Goal: Task Accomplishment & Management: Complete application form

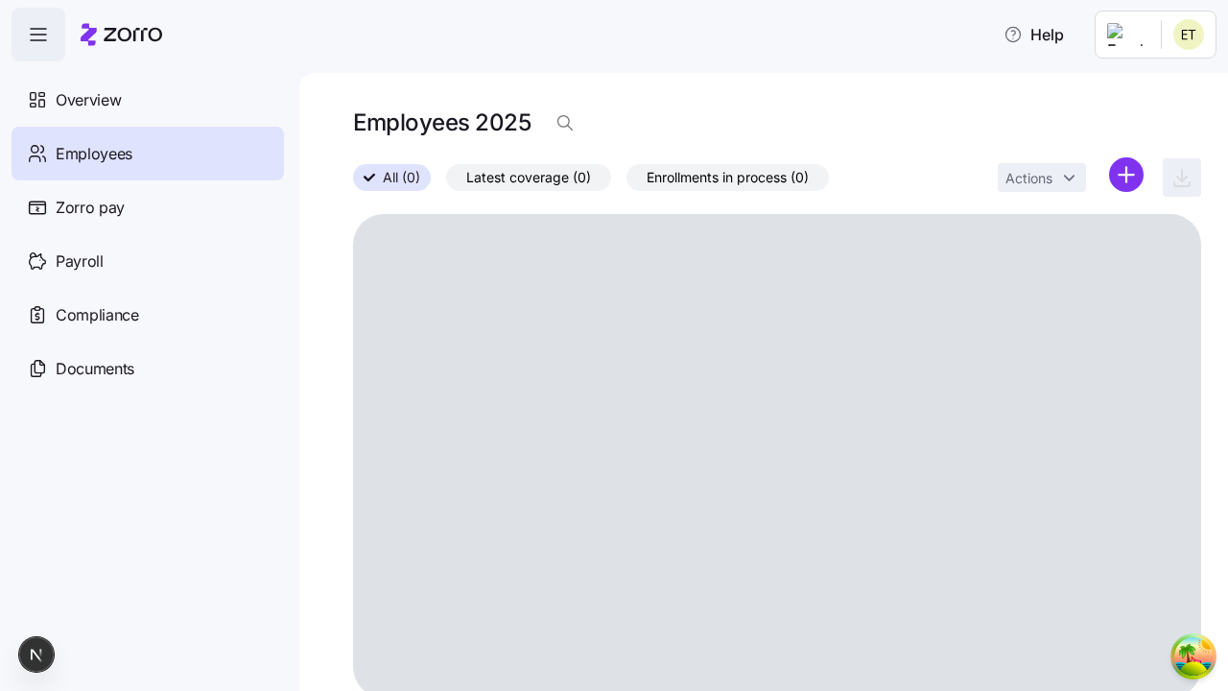
click at [1126, 175] on html "Help Overview Employees Zorro pay Payroll Compliance Documents Employees 2025 A…" at bounding box center [614, 339] width 1228 height 679
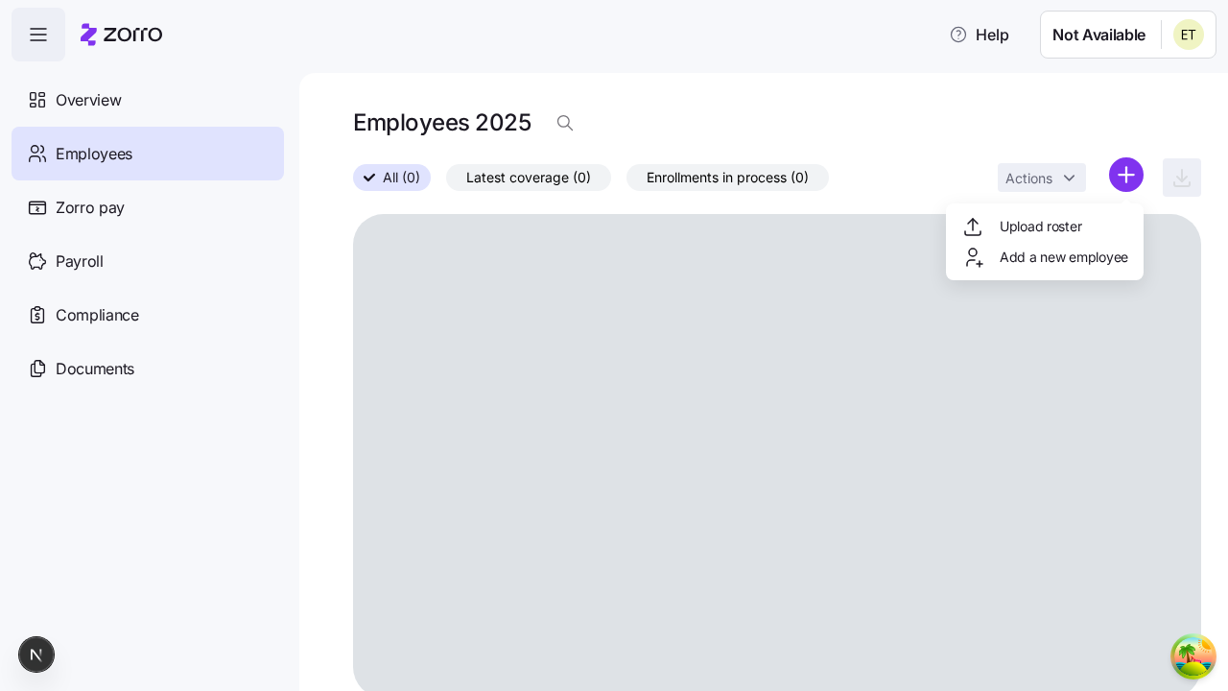
click at [1044, 257] on span "Add a new employee" at bounding box center [1064, 256] width 129 height 19
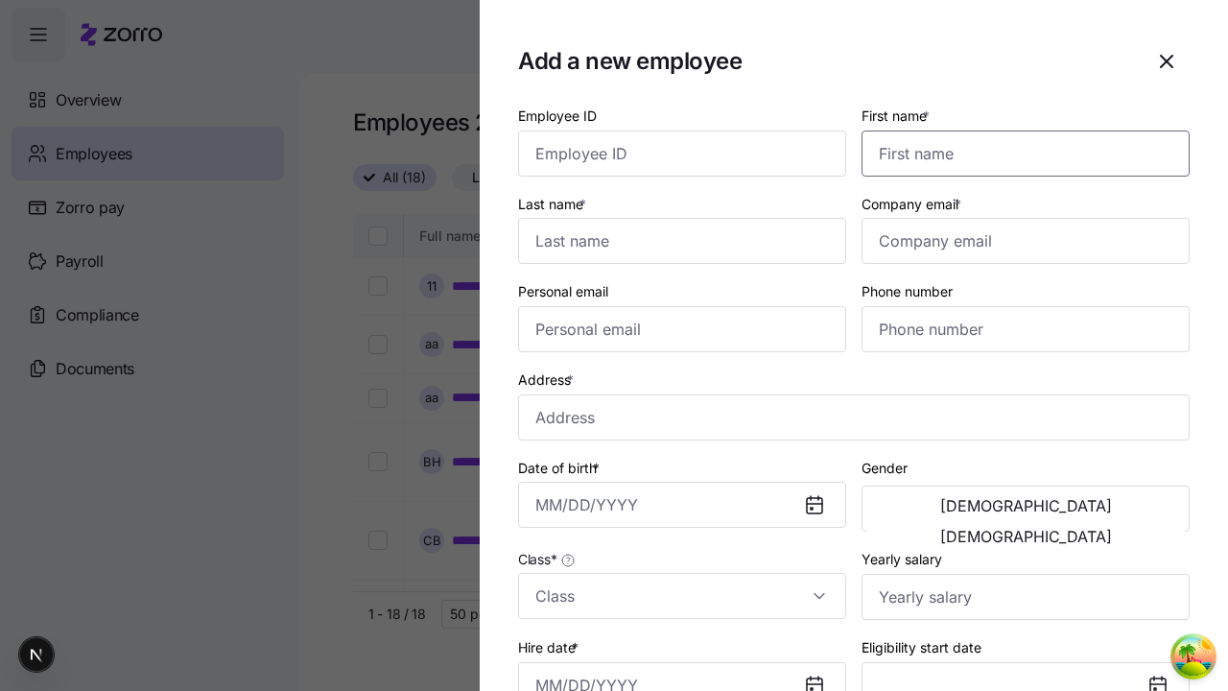
click at [1025, 153] on input "First name *" at bounding box center [1025, 153] width 328 height 46
type input "Sincere"
click at [682, 241] on input "Last name *" at bounding box center [682, 241] width 328 height 46
type input "[PERSON_NAME]"
click at [1025, 241] on input "Company email *" at bounding box center [1025, 241] width 328 height 46
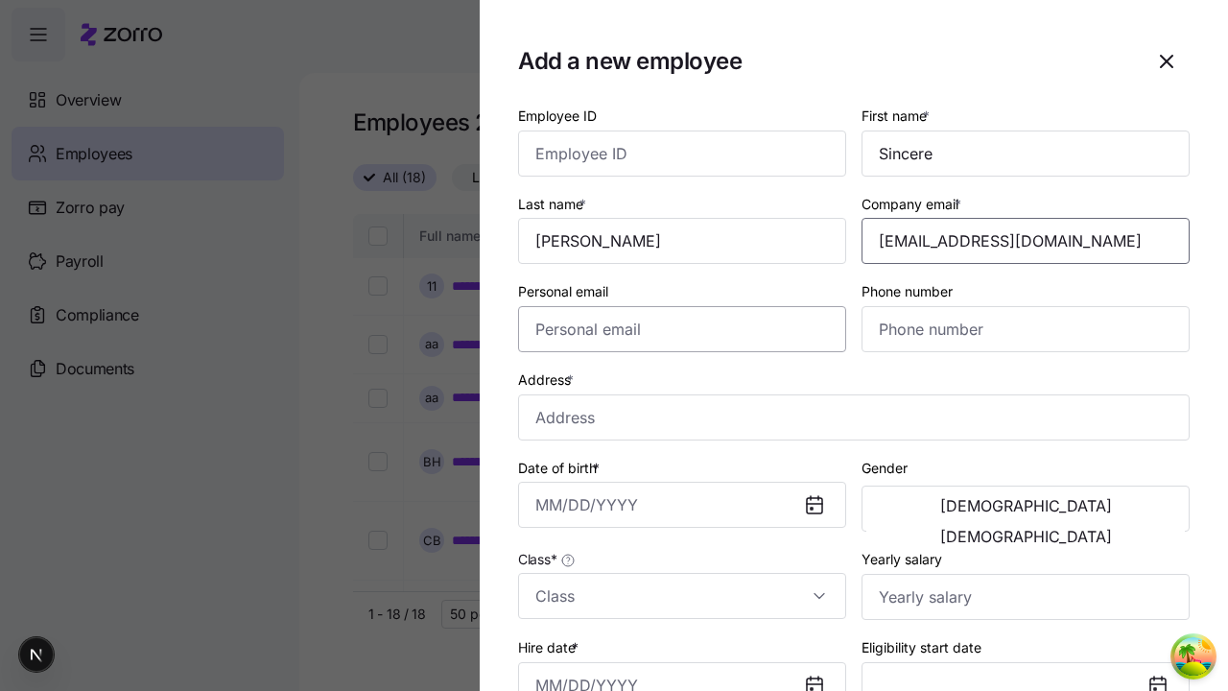
type input "[EMAIL_ADDRESS][DOMAIN_NAME]"
click at [682, 329] on input "Personal email" at bounding box center [682, 329] width 328 height 46
type input "[EMAIL_ADDRESS][DOMAIN_NAME]"
click at [854, 416] on input "Address *" at bounding box center [853, 417] width 671 height 46
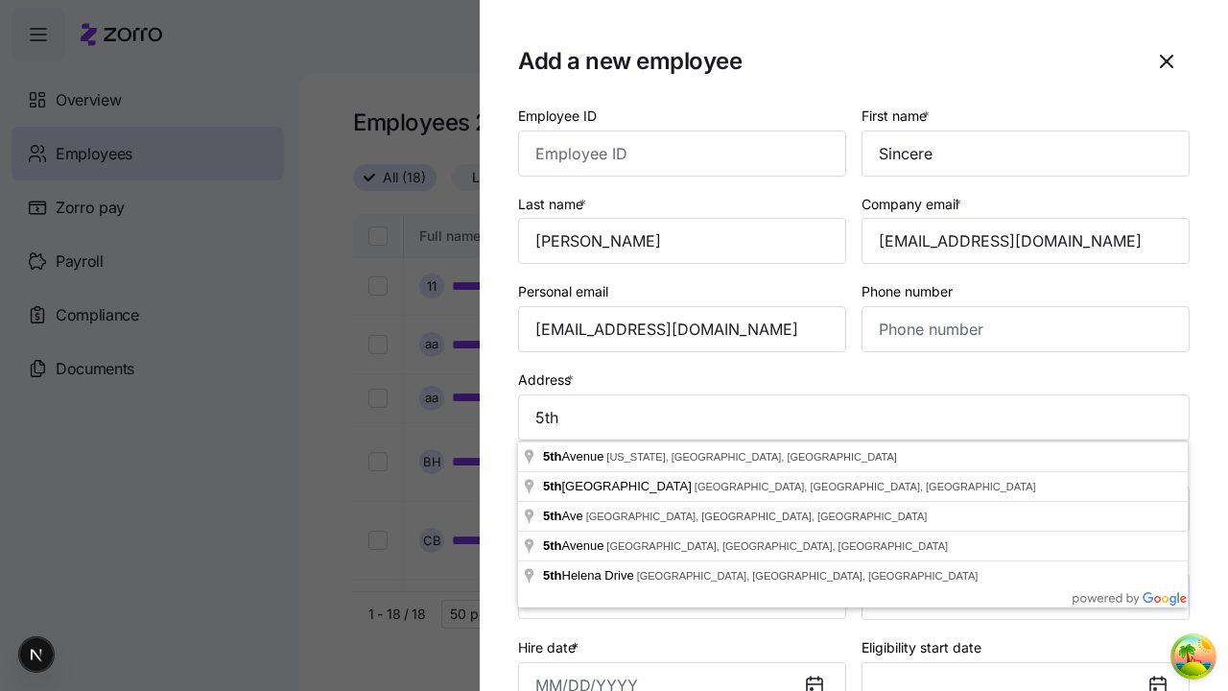
type input "[GEOGRAPHIC_DATA][US_STATE], [GEOGRAPHIC_DATA], [GEOGRAPHIC_DATA]"
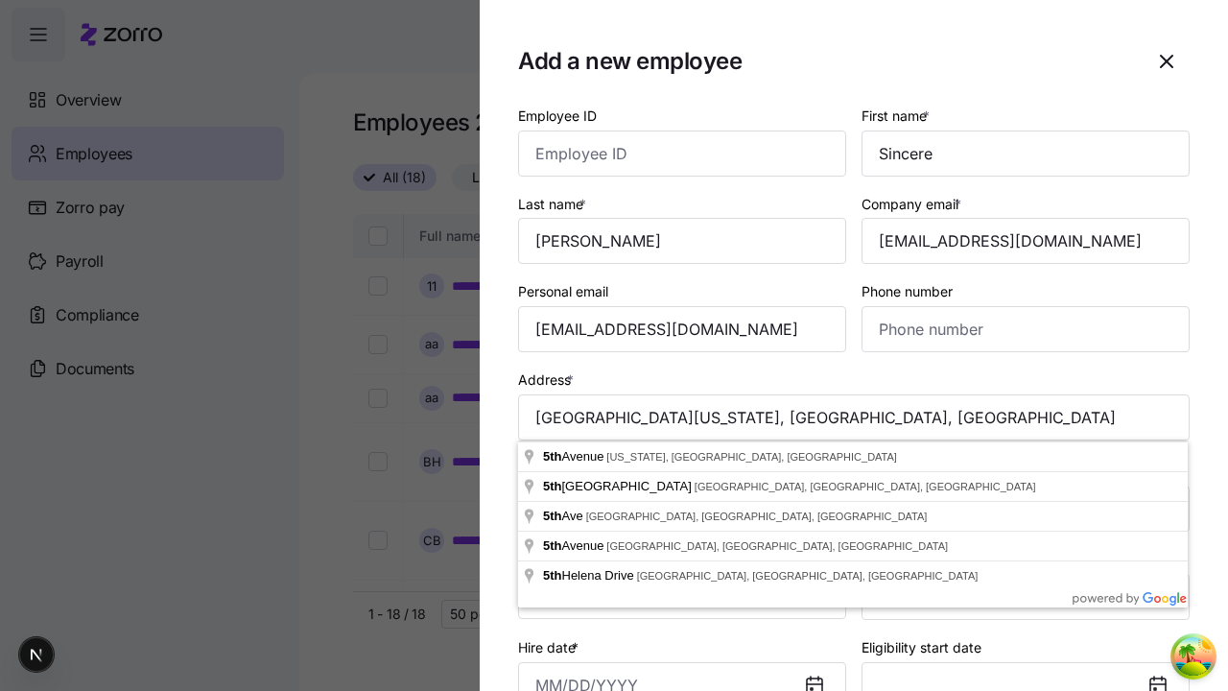
click at [682, 505] on input "Date of birth *" at bounding box center [682, 505] width 328 height 46
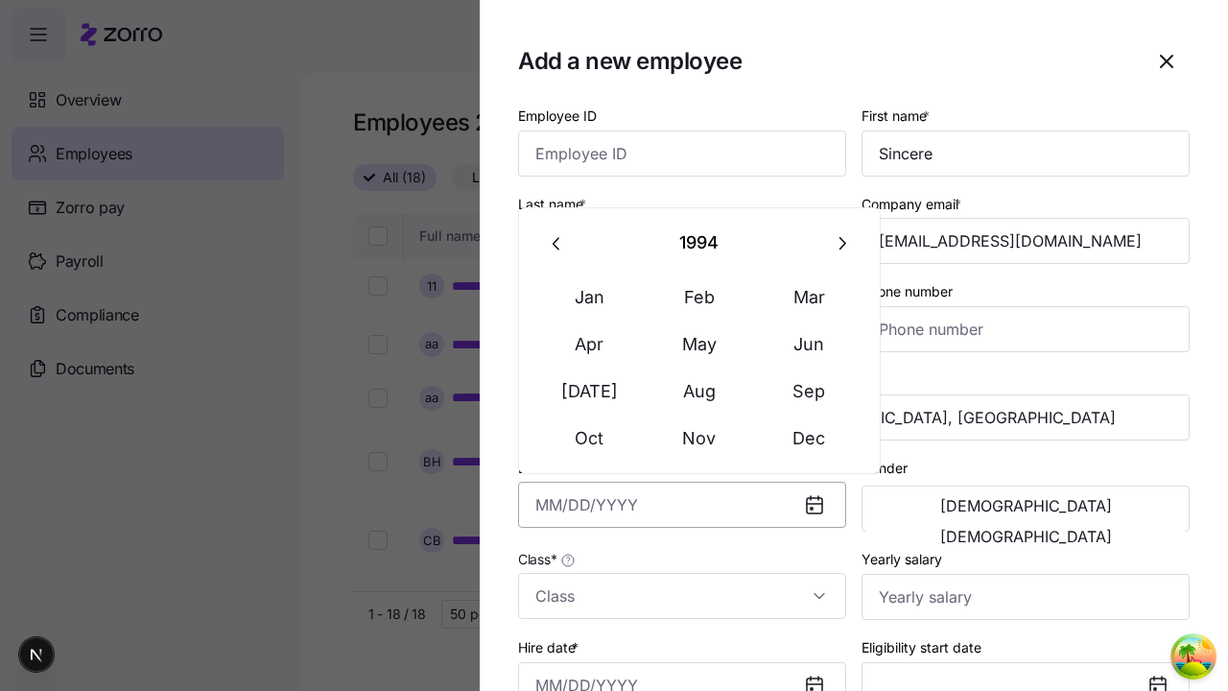
click at [589, 343] on button "Apr" at bounding box center [589, 344] width 109 height 46
type input "[DATE]"
click at [946, 508] on span "[DEMOGRAPHIC_DATA]" at bounding box center [1026, 505] width 172 height 15
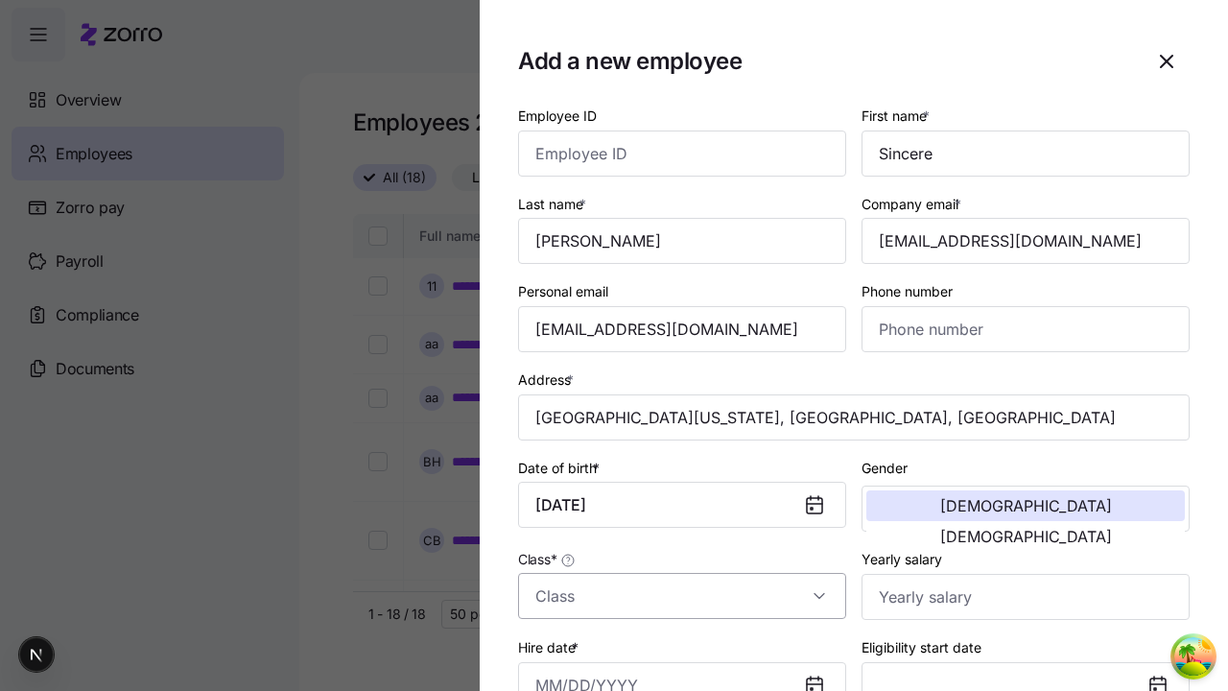
click at [682, 596] on input "Class *" at bounding box center [682, 596] width 328 height 46
click at [0, 0] on div "class1" at bounding box center [0, 0] width 0 height 0
type input "class1"
click at [682, 667] on input "Hire date *" at bounding box center [682, 685] width 328 height 46
click at [745, 506] on button "19" at bounding box center [746, 506] width 46 height 46
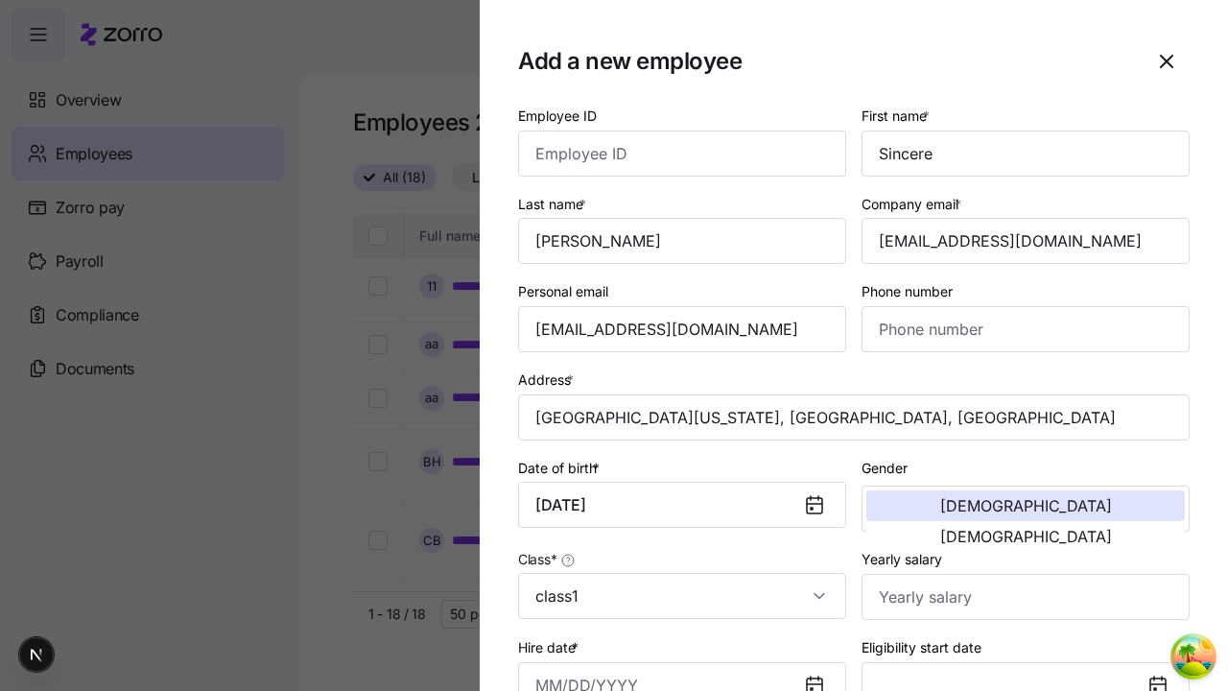
type input "[DATE]"
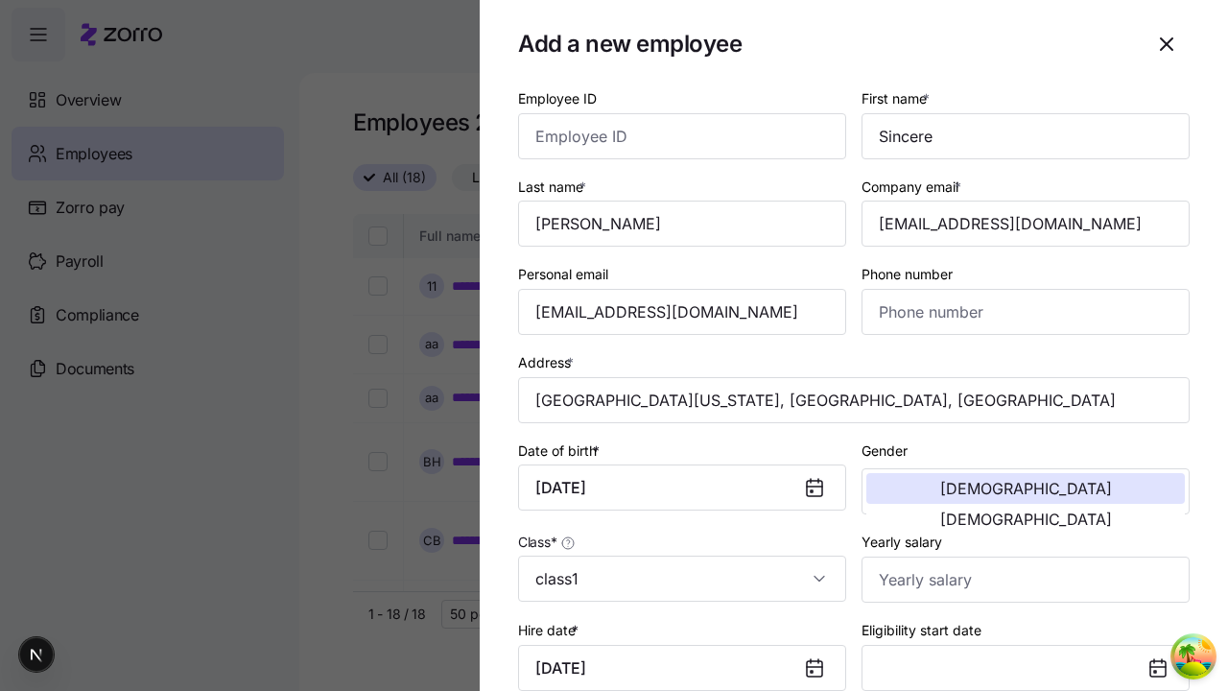
click at [1025, 440] on div "Full Time" at bounding box center [1025, 441] width 313 height 40
type input "Full Time"
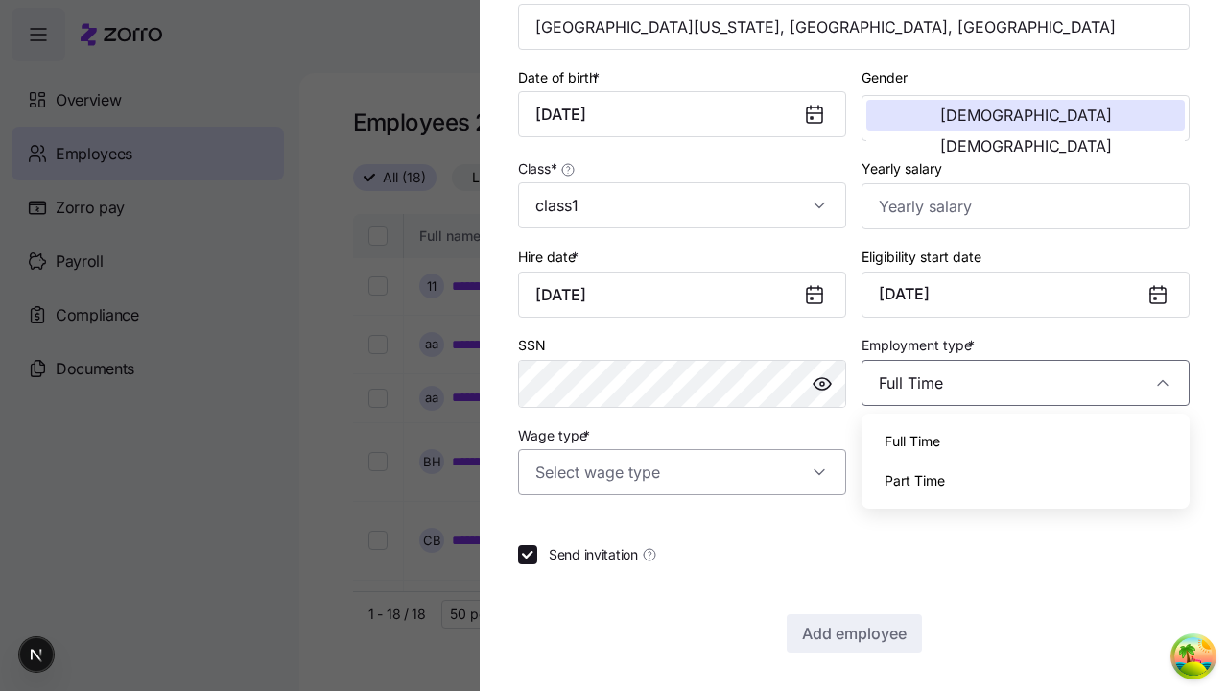
click at [682, 472] on input "Wage type *" at bounding box center [682, 472] width 328 height 46
click at [0, 0] on div "Salary" at bounding box center [0, 0] width 0 height 0
type input "Salary"
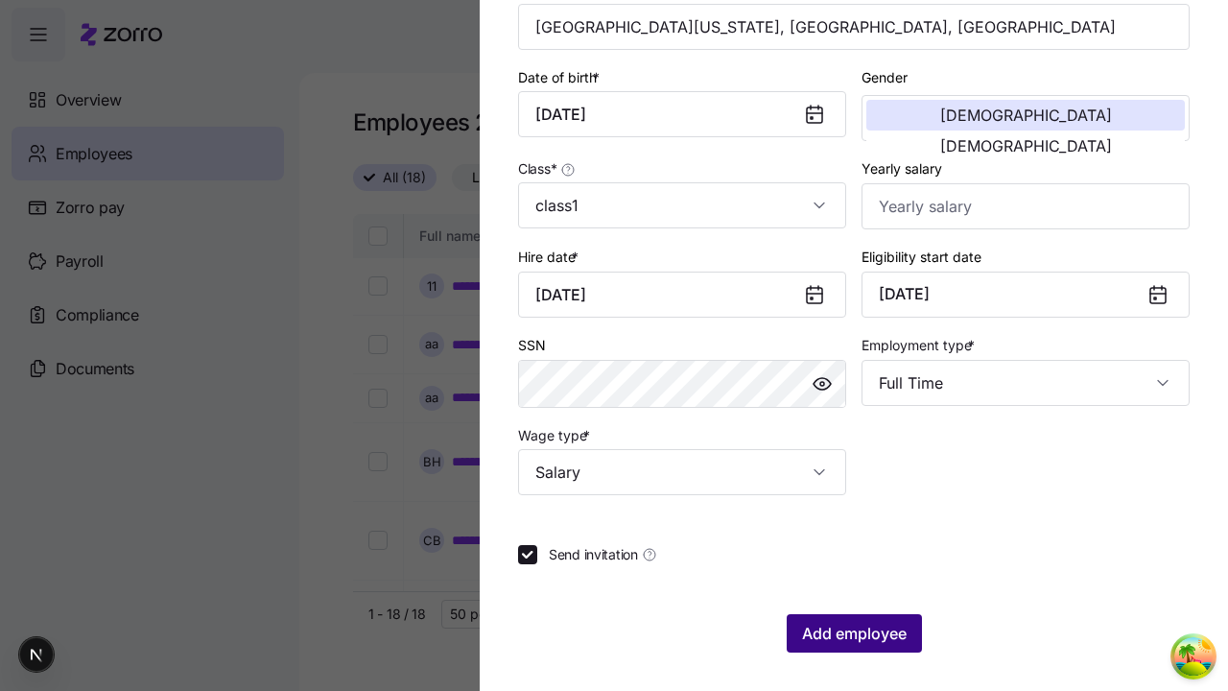
click at [853, 633] on span "Add employee" at bounding box center [854, 633] width 105 height 23
